Goal: Task Accomplishment & Management: Manage account settings

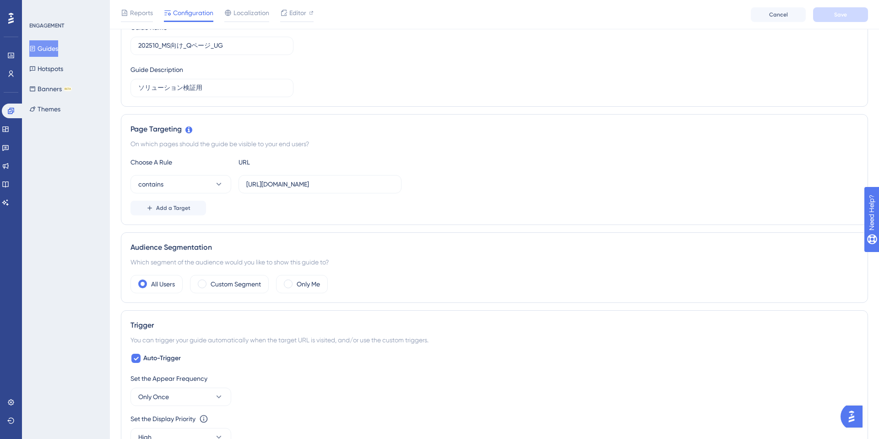
scroll to position [128, 0]
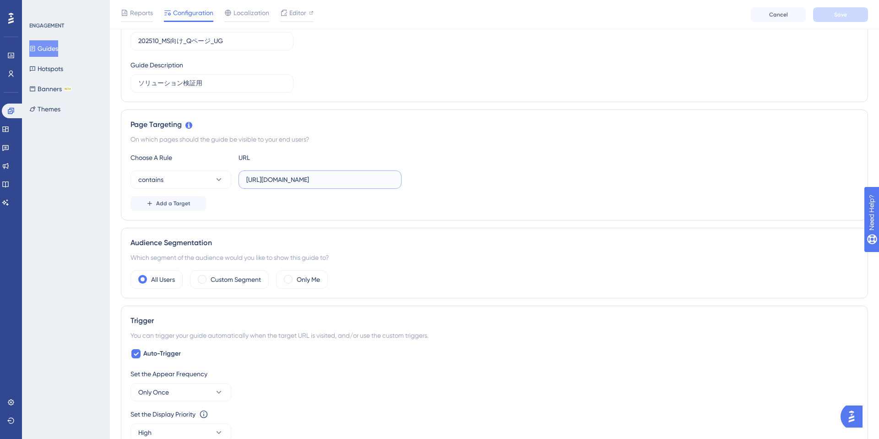
click at [346, 180] on input "[URL][DOMAIN_NAME]" at bounding box center [319, 179] width 147 height 10
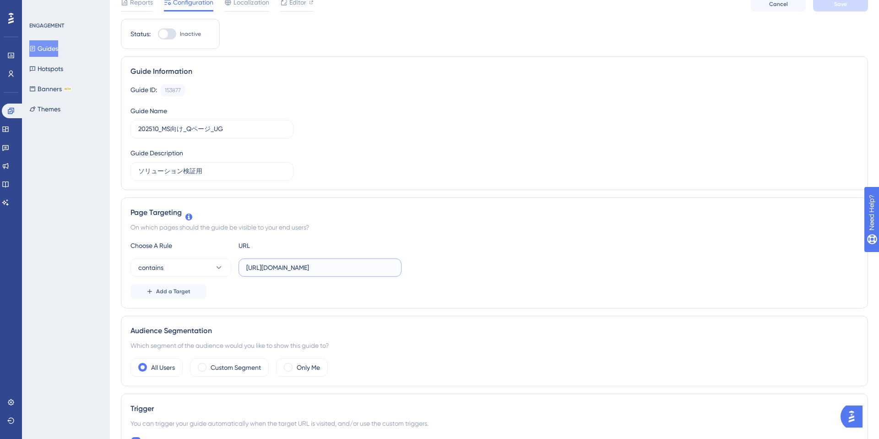
scroll to position [0, 0]
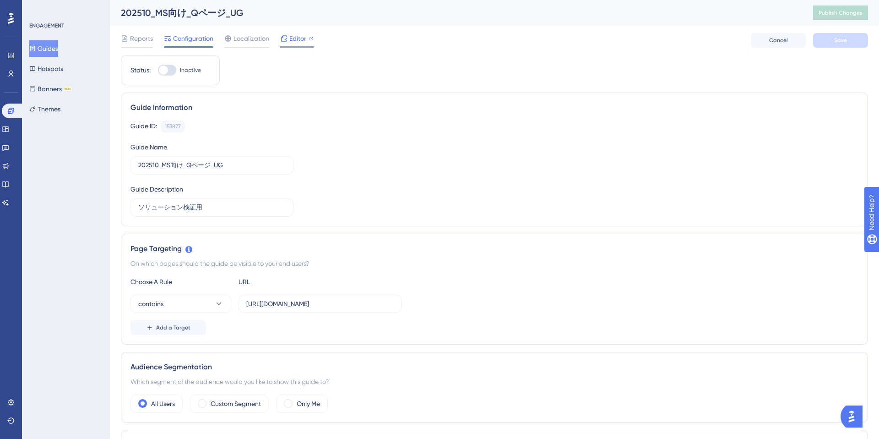
click at [298, 41] on span "Editor" at bounding box center [297, 38] width 17 height 11
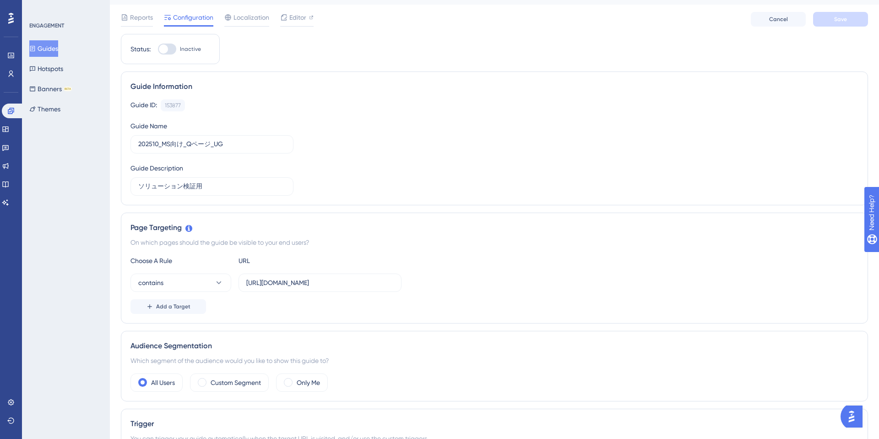
scroll to position [24, 0]
click at [385, 283] on input "[URL][DOMAIN_NAME]" at bounding box center [319, 280] width 147 height 10
click at [359, 283] on input "[URL][DOMAIN_NAME]" at bounding box center [319, 280] width 147 height 10
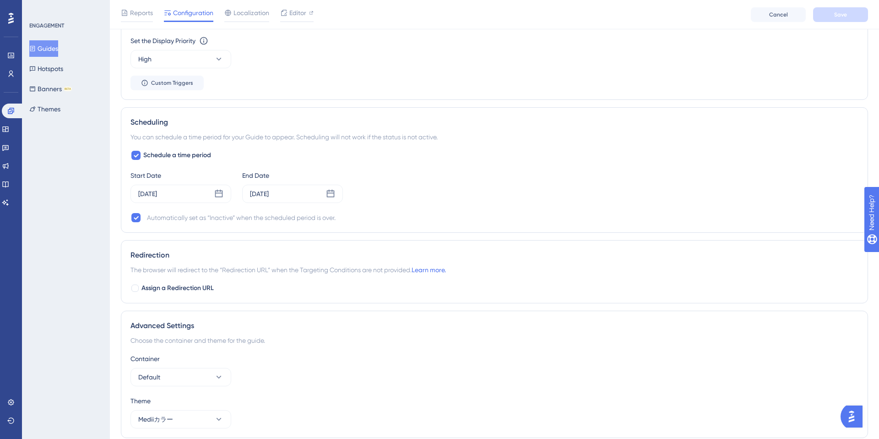
scroll to position [529, 0]
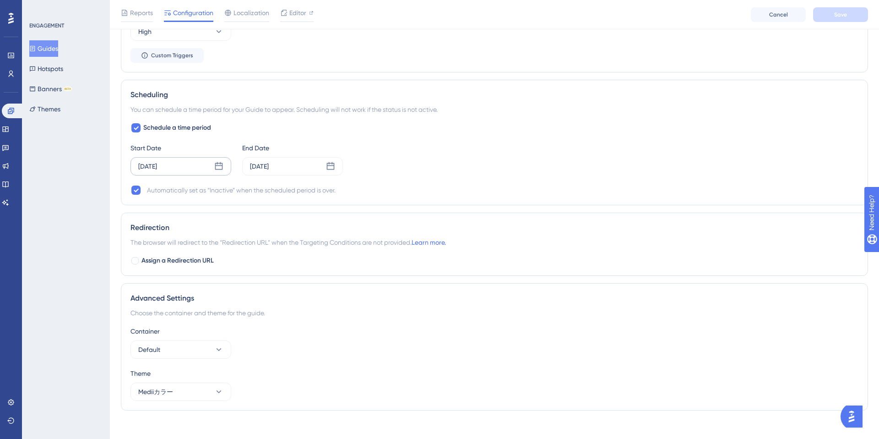
click at [196, 166] on div "[DATE]" at bounding box center [181, 166] width 101 height 18
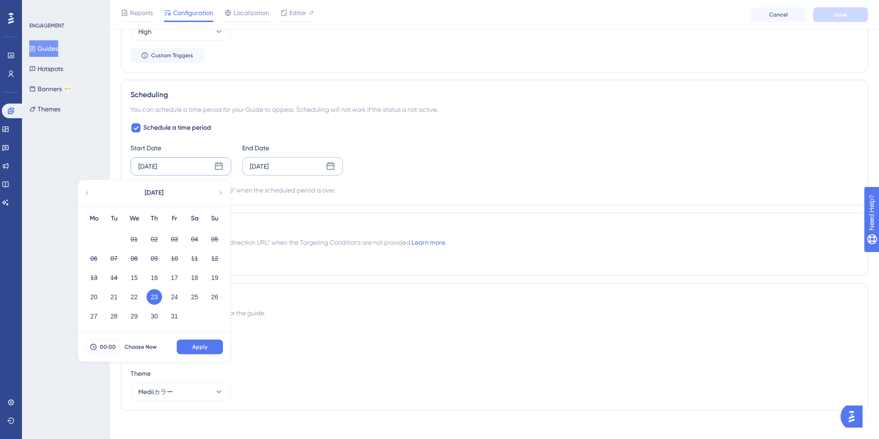
click at [269, 169] on div "[DATE]" at bounding box center [259, 166] width 19 height 11
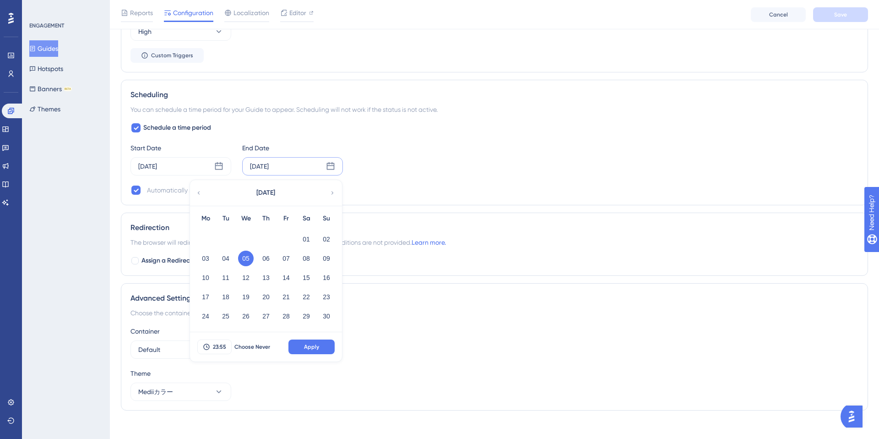
click at [56, 205] on div "ENGAGEMENT Guides Hotspots Banners BETA Themes" at bounding box center [66, 219] width 88 height 439
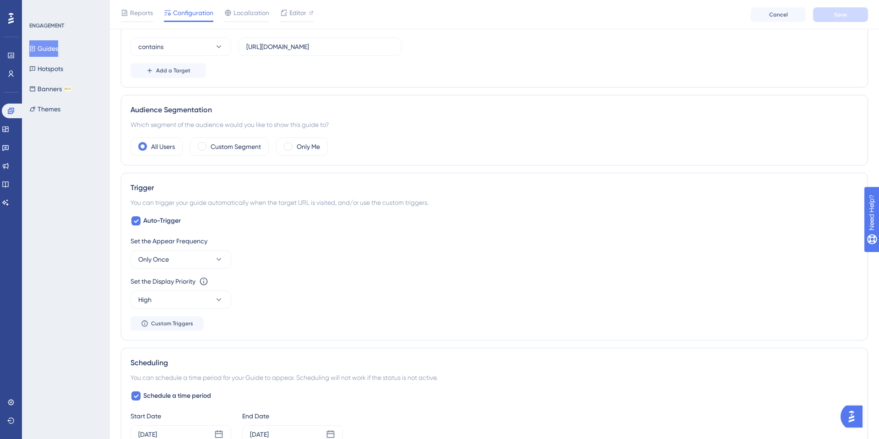
scroll to position [0, 0]
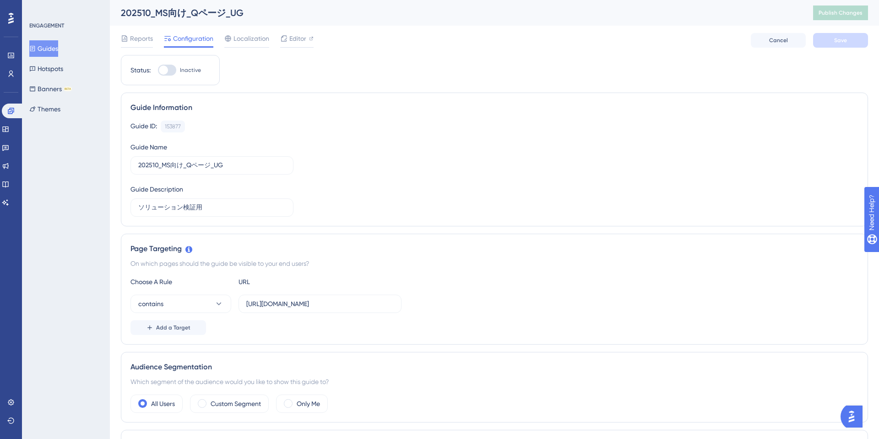
click at [169, 67] on div at bounding box center [167, 70] width 18 height 11
click at [158, 70] on input "Inactive" at bounding box center [158, 70] width 0 height 0
checkbox input "true"
click at [847, 44] on button "Save" at bounding box center [840, 40] width 55 height 15
click at [847, 15] on span "Publish Changes" at bounding box center [841, 12] width 44 height 7
